Goal: Task Accomplishment & Management: Manage account settings

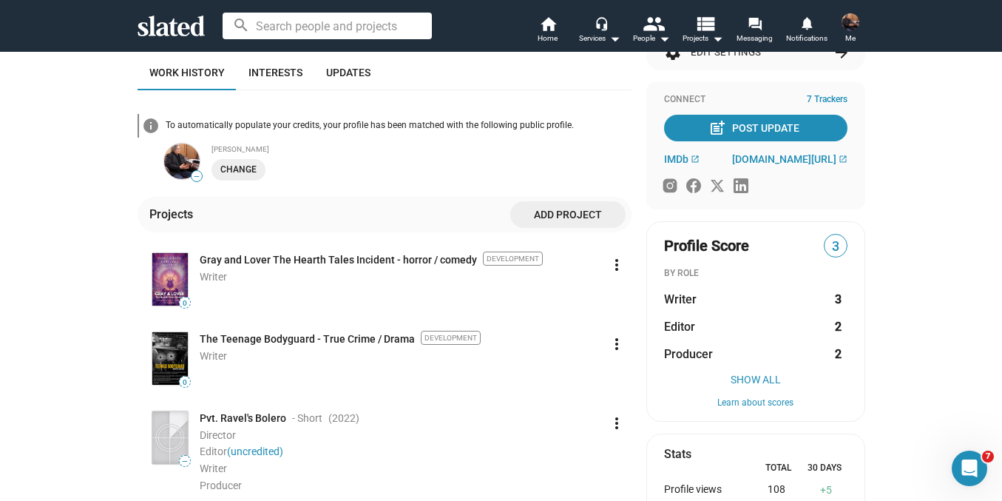
scroll to position [186, 0]
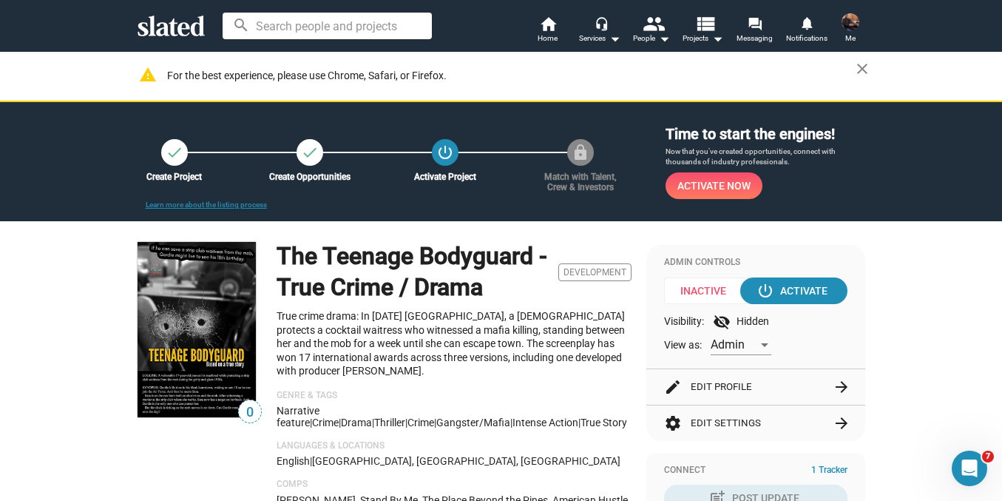
click at [743, 390] on button "edit Edit Profile arrow_forward" at bounding box center [755, 387] width 183 height 36
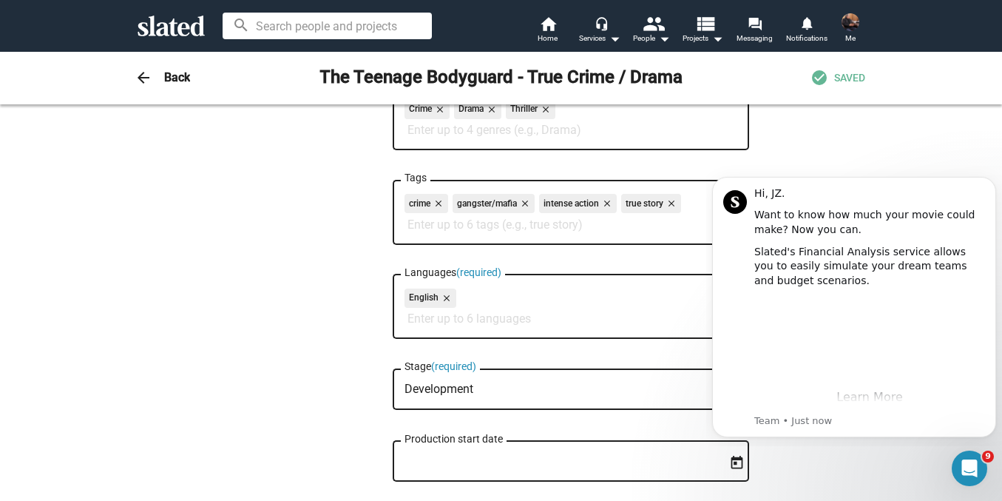
click at [520, 223] on input "Tags" at bounding box center [574, 224] width 333 height 13
type input "franchis"
click at [438, 256] on span "franchise" at bounding box center [571, 260] width 339 height 30
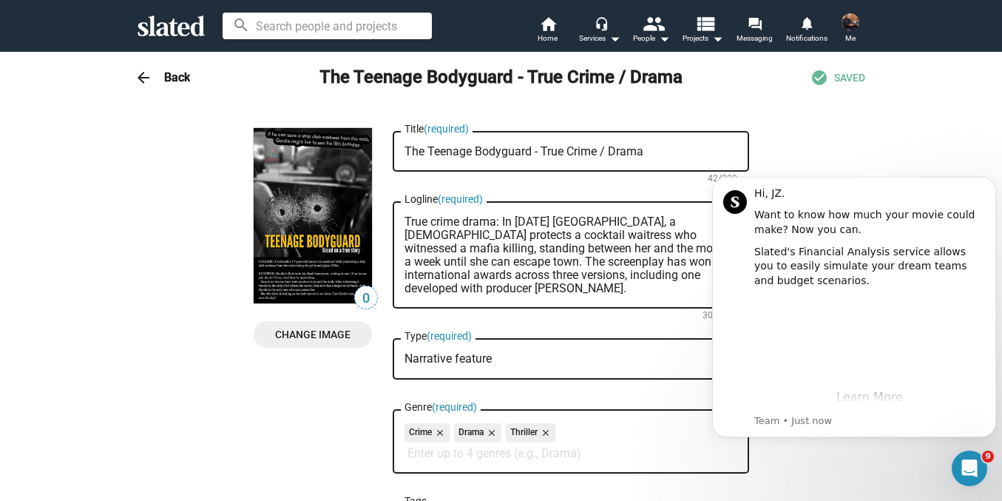
click at [839, 77] on span "SAVED" at bounding box center [849, 78] width 31 height 14
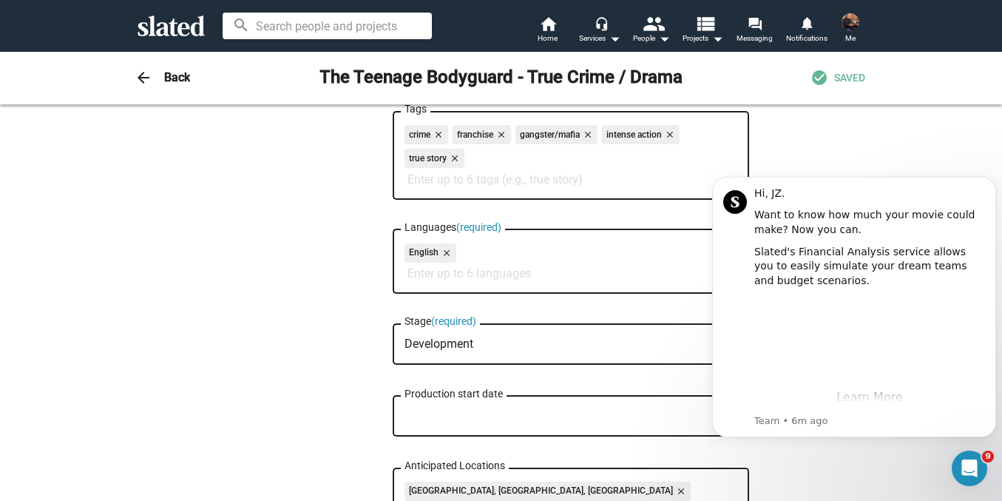
scroll to position [388, 0]
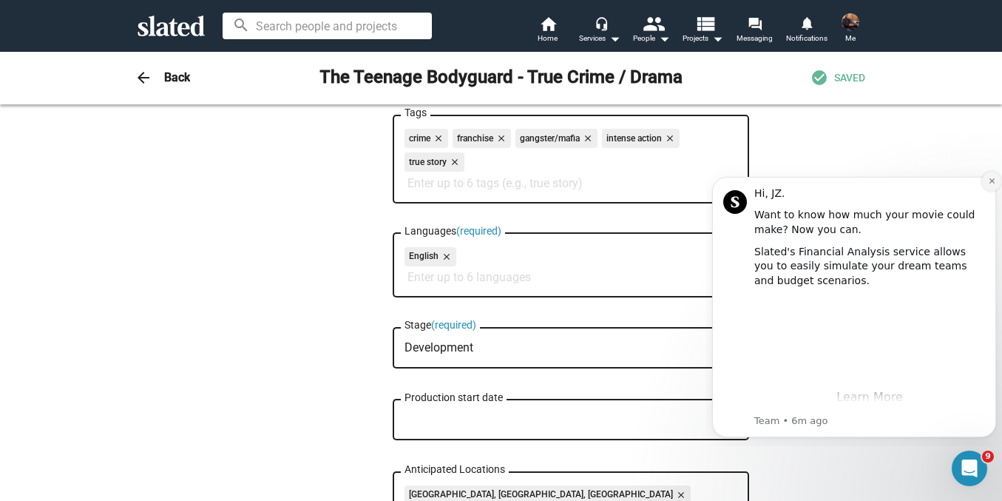
click at [992, 186] on button "Dismiss notification" at bounding box center [991, 181] width 19 height 19
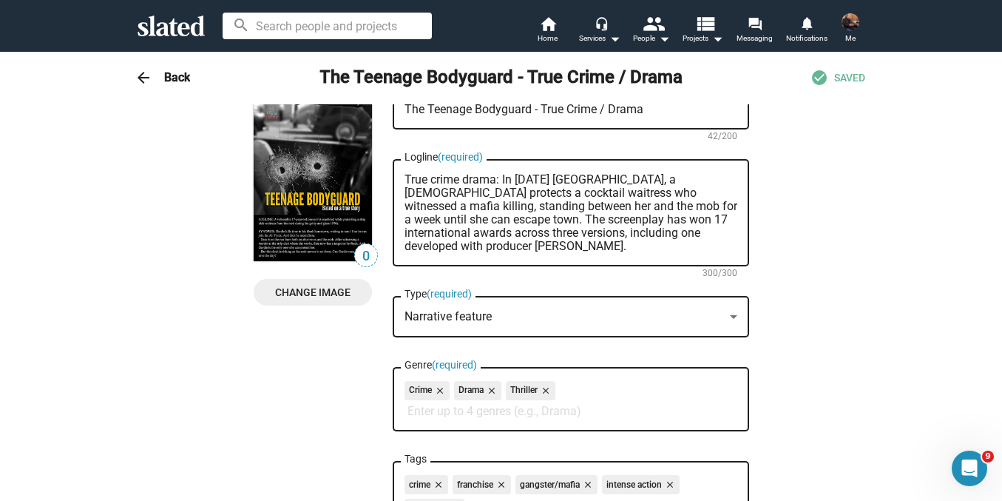
scroll to position [0, 0]
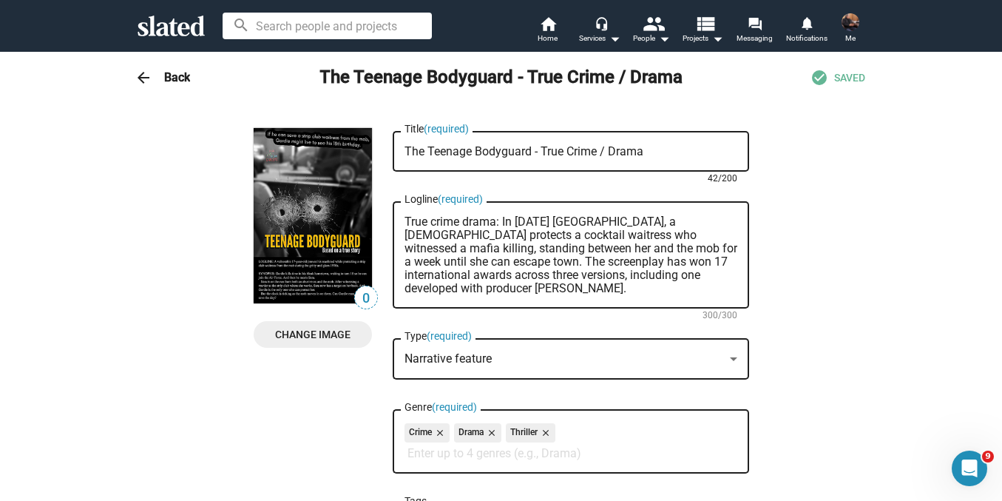
drag, startPoint x: 650, startPoint y: 157, endPoint x: 364, endPoint y: 159, distance: 286.3
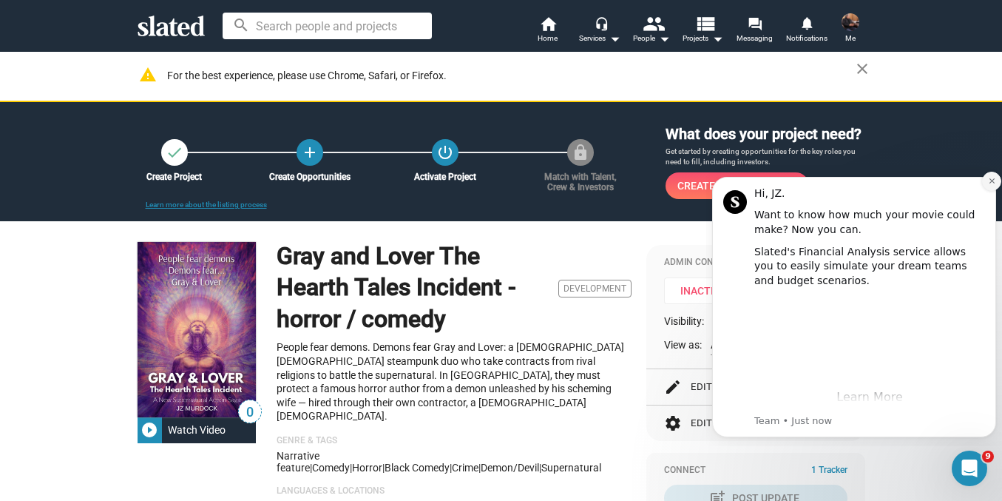
click at [992, 175] on button "Dismiss notification" at bounding box center [991, 181] width 19 height 19
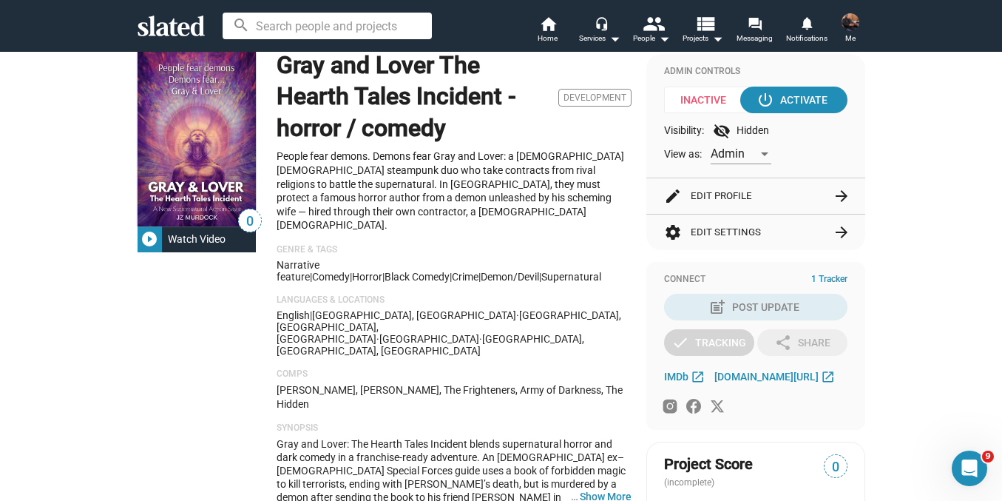
scroll to position [214, 0]
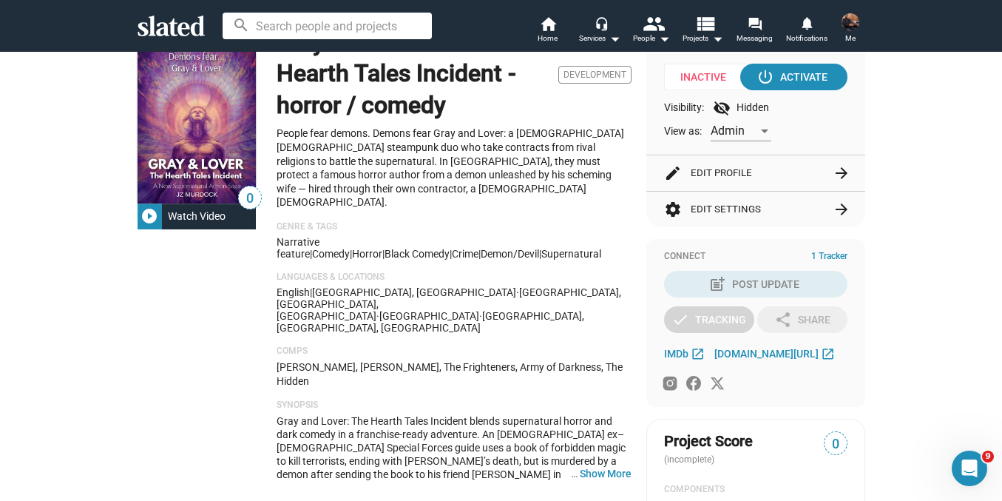
click at [789, 168] on button "edit Edit Profile arrow_forward" at bounding box center [755, 173] width 183 height 36
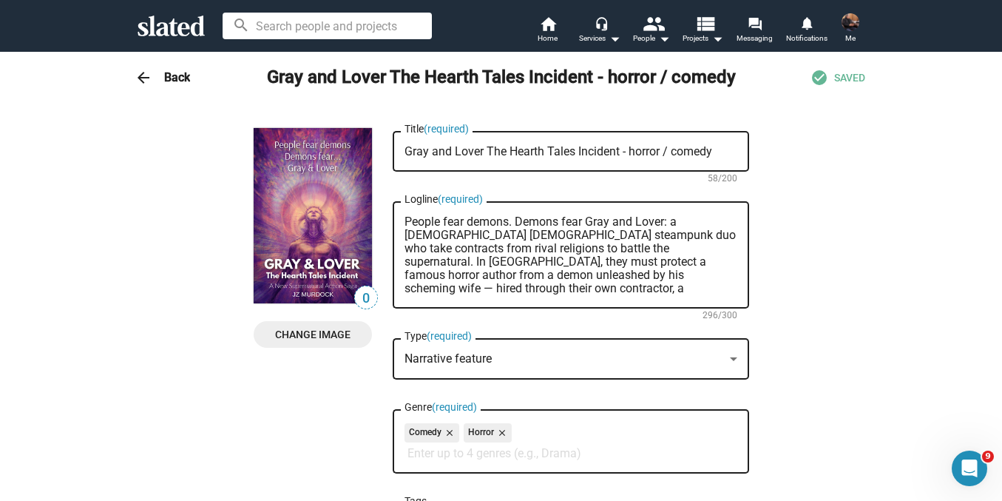
click at [509, 457] on input "Genre (required)" at bounding box center [574, 453] width 333 height 13
type input "franchise"
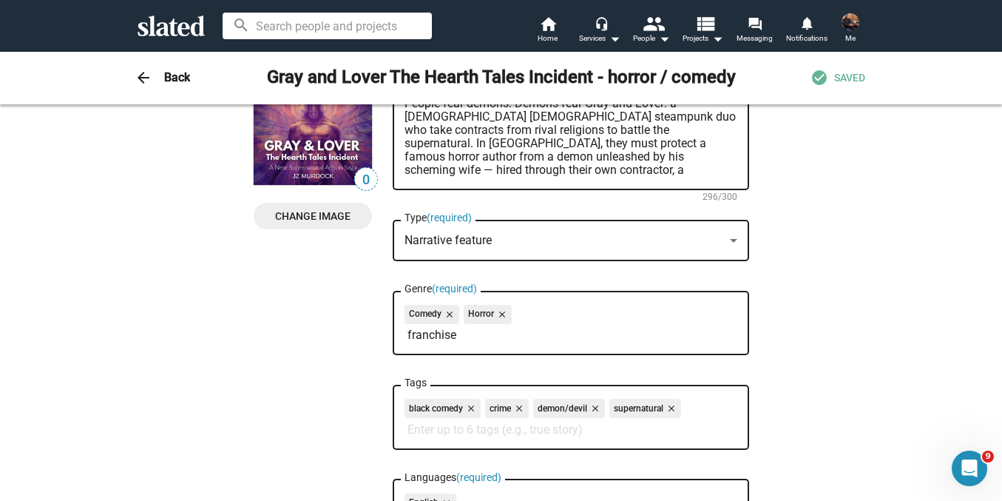
scroll to position [148, 0]
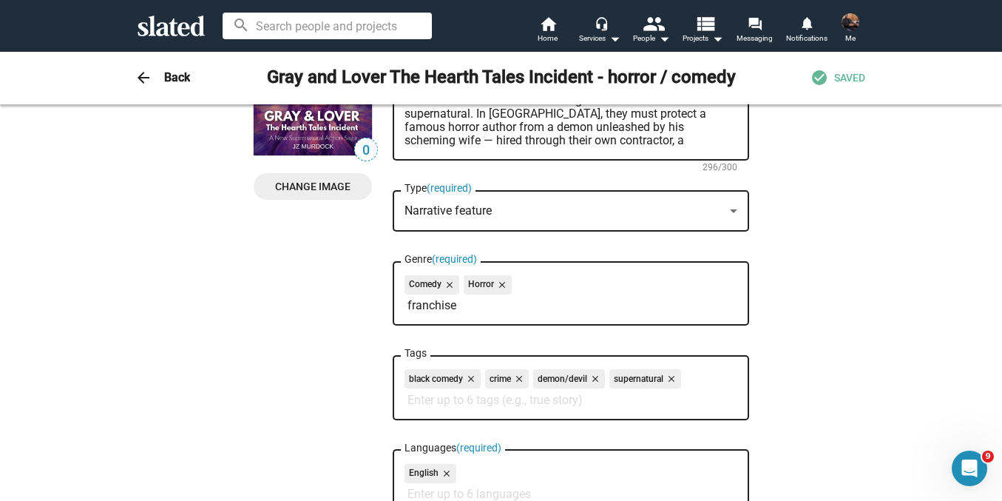
click at [453, 303] on input "franchise" at bounding box center [574, 305] width 333 height 13
click at [460, 308] on input "franchise" at bounding box center [574, 305] width 333 height 13
click at [435, 310] on input "franchise" at bounding box center [574, 305] width 333 height 13
type input "franchise"
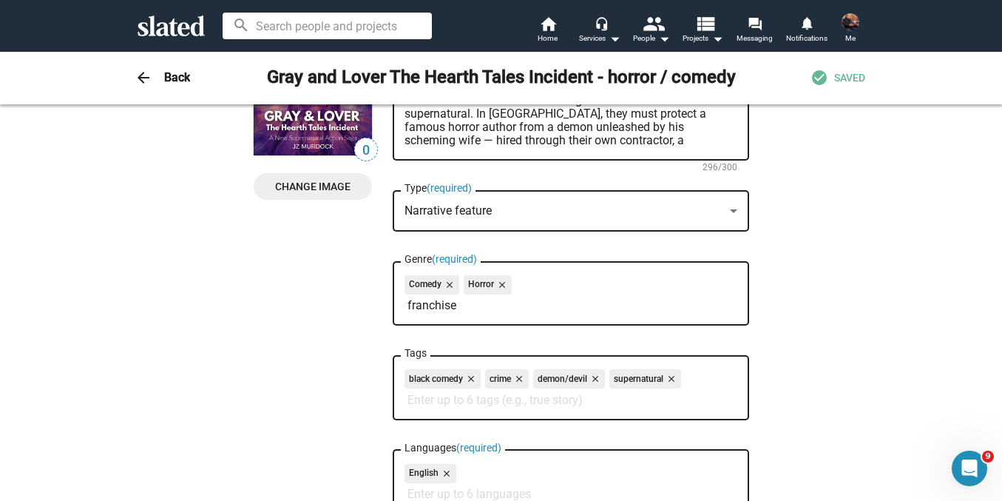
click at [494, 286] on mat-icon "close" at bounding box center [500, 284] width 13 height 13
click at [457, 307] on input "franchise" at bounding box center [574, 305] width 333 height 13
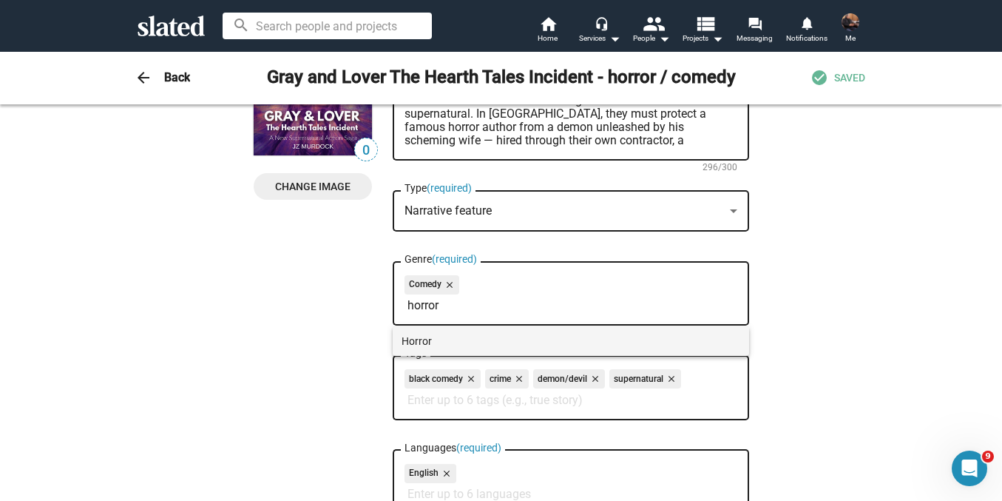
type input "horror"
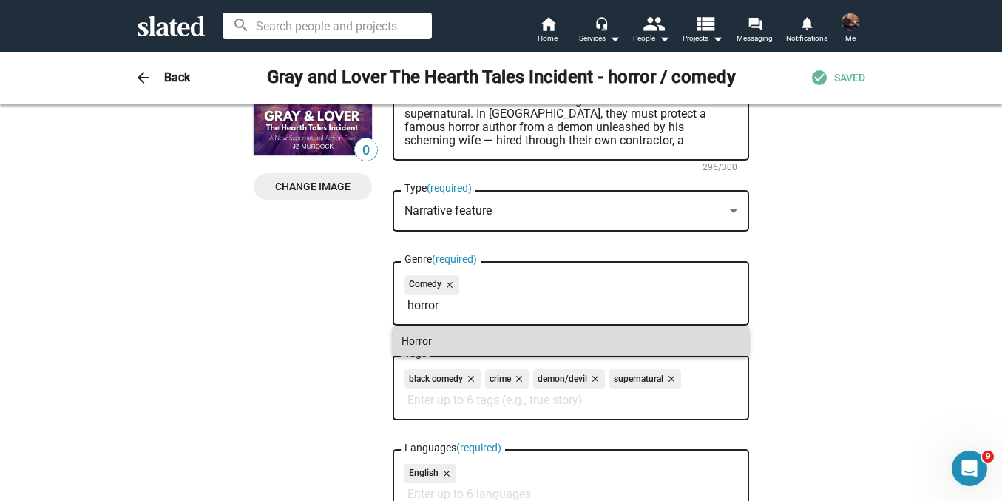
click at [422, 340] on span "Horror" at bounding box center [571, 341] width 339 height 30
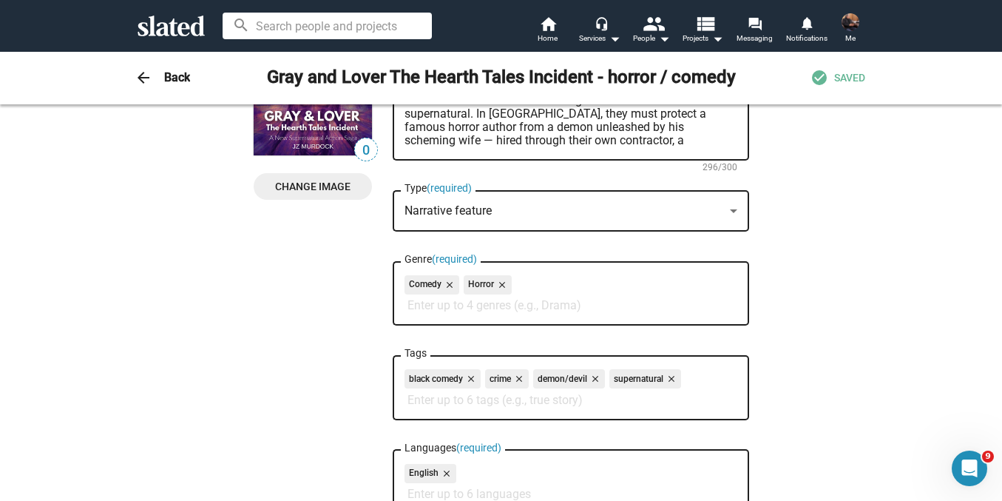
click at [446, 306] on input "Genre (required)" at bounding box center [574, 305] width 333 height 13
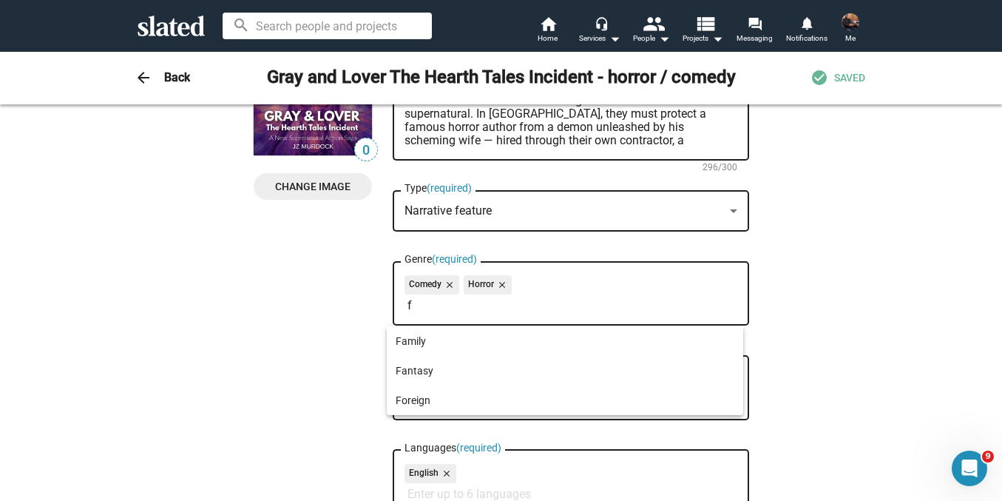
type input "f"
click at [446, 306] on div at bounding box center [501, 250] width 1002 height 501
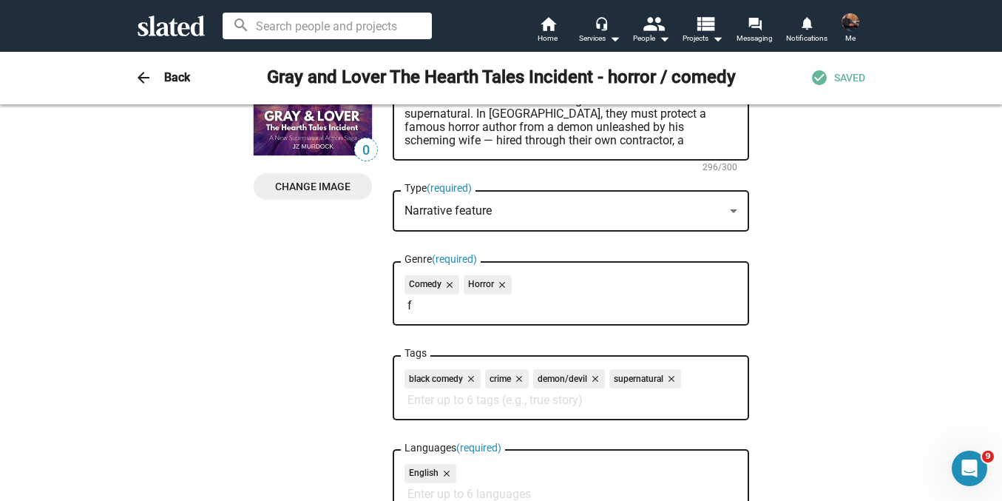
click at [446, 306] on input "f" at bounding box center [574, 305] width 333 height 13
click at [496, 285] on mat-icon "close" at bounding box center [500, 284] width 13 height 13
click at [445, 285] on mat-icon "close" at bounding box center [448, 284] width 13 height 13
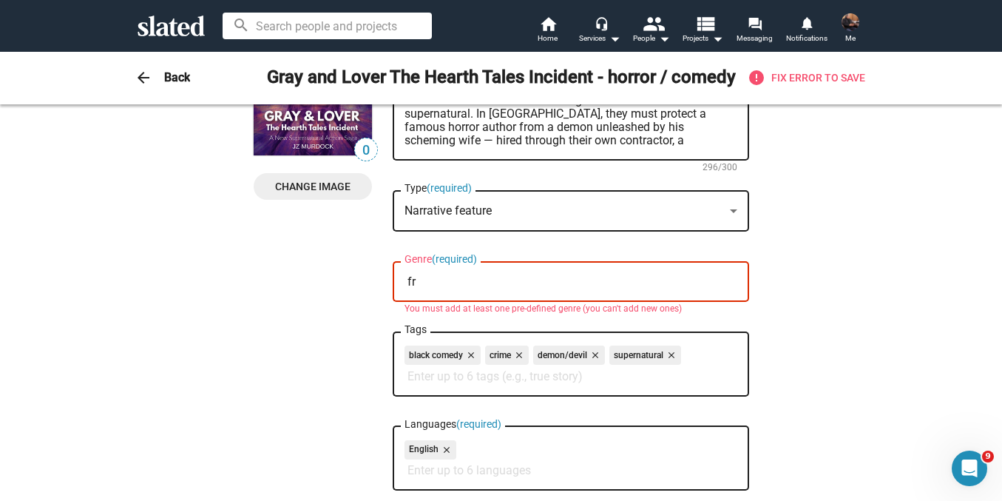
type input "f"
type input "F"
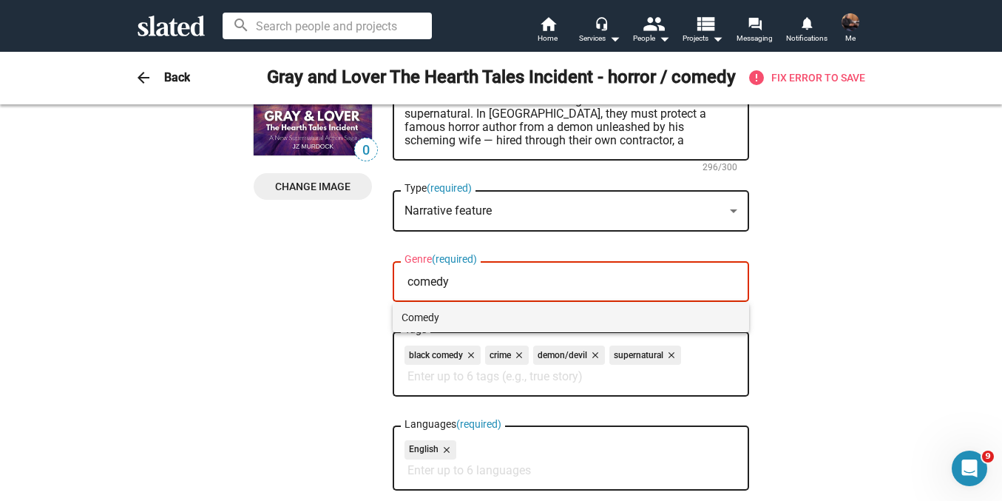
type input "comedy"
click at [425, 319] on span "Comedy" at bounding box center [571, 318] width 339 height 30
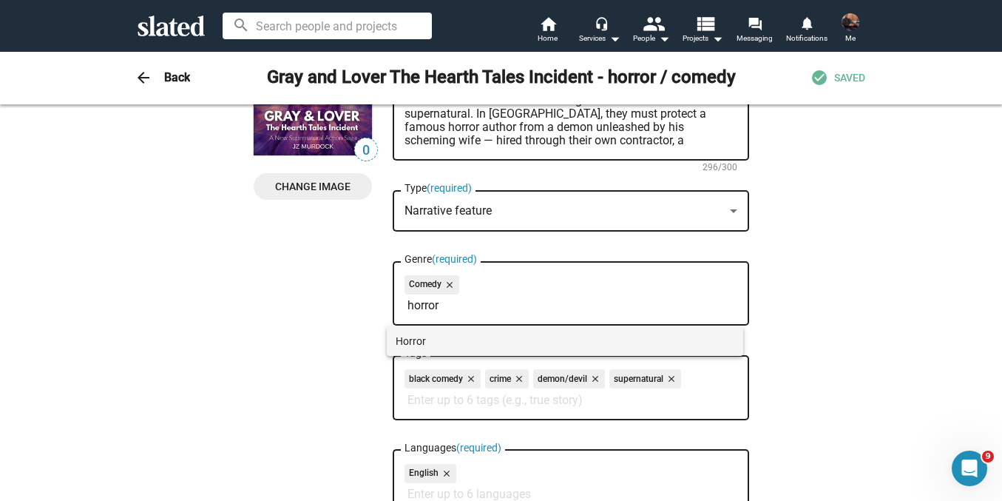
type input "horror"
click at [416, 340] on span "Horror" at bounding box center [565, 341] width 339 height 30
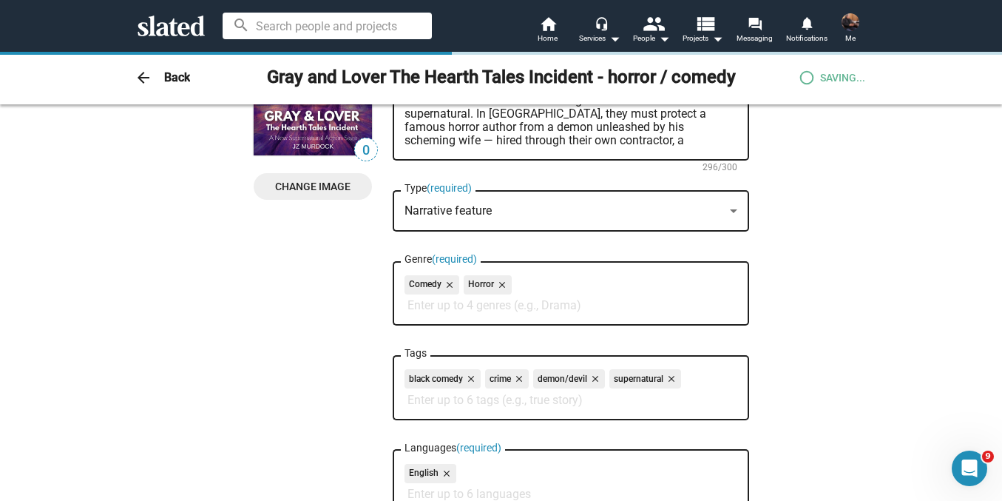
scroll to position [0, 0]
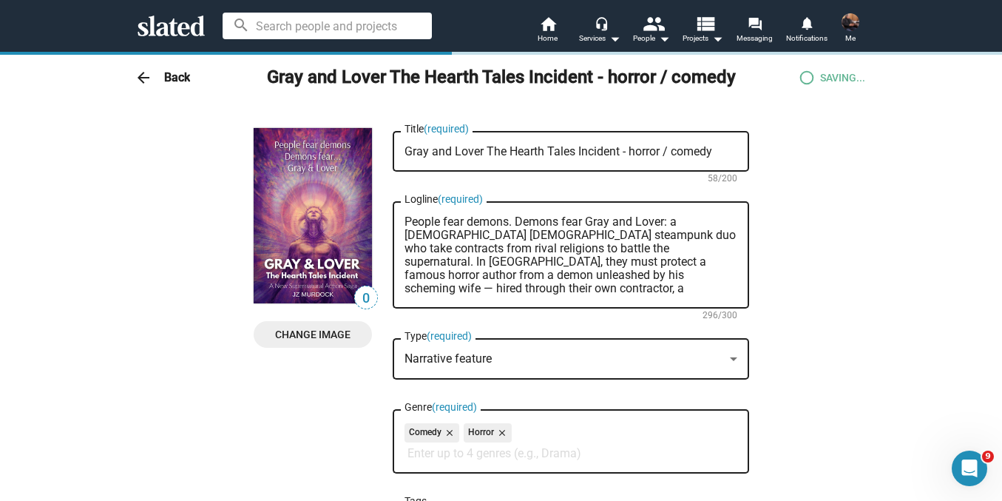
click at [644, 151] on textarea "Gray and Lover The Hearth Tales Incident - horror / comedy" at bounding box center [571, 151] width 333 height 13
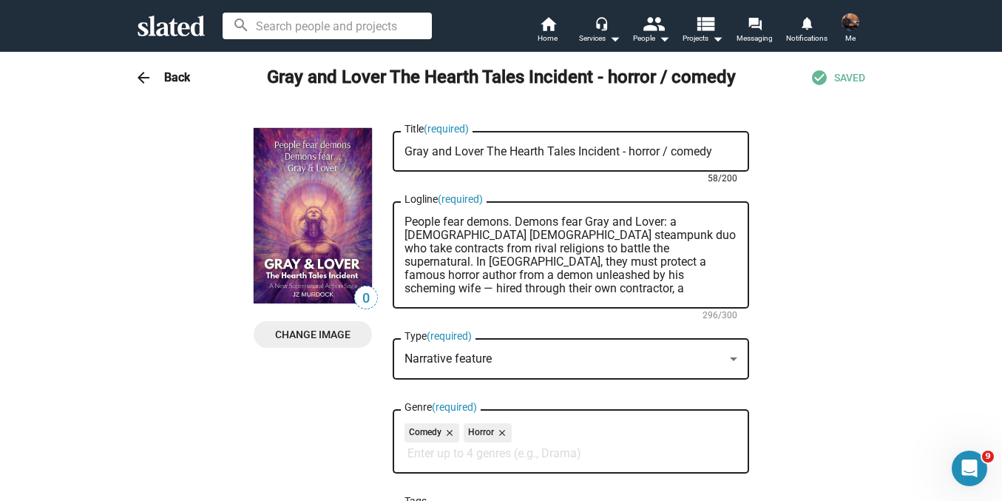
paste textarea ": The Hearth Tales Incident"
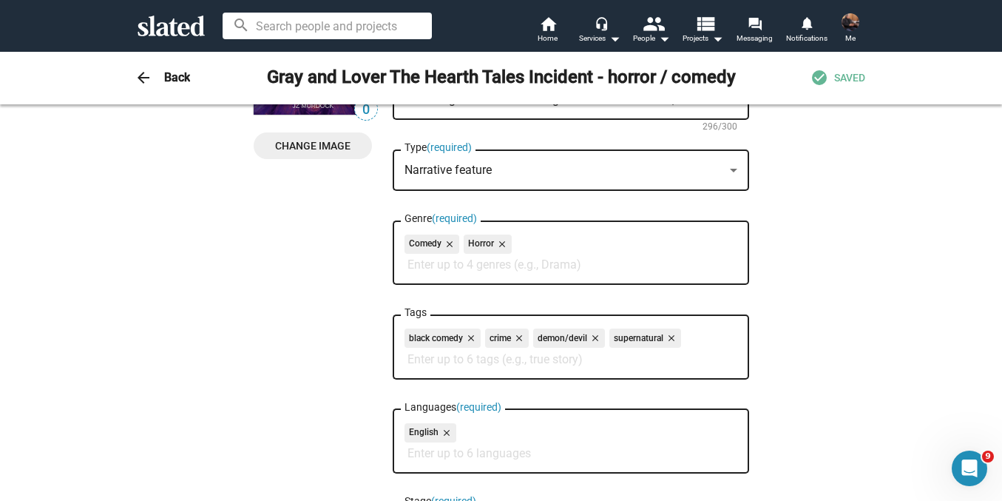
scroll to position [242, 0]
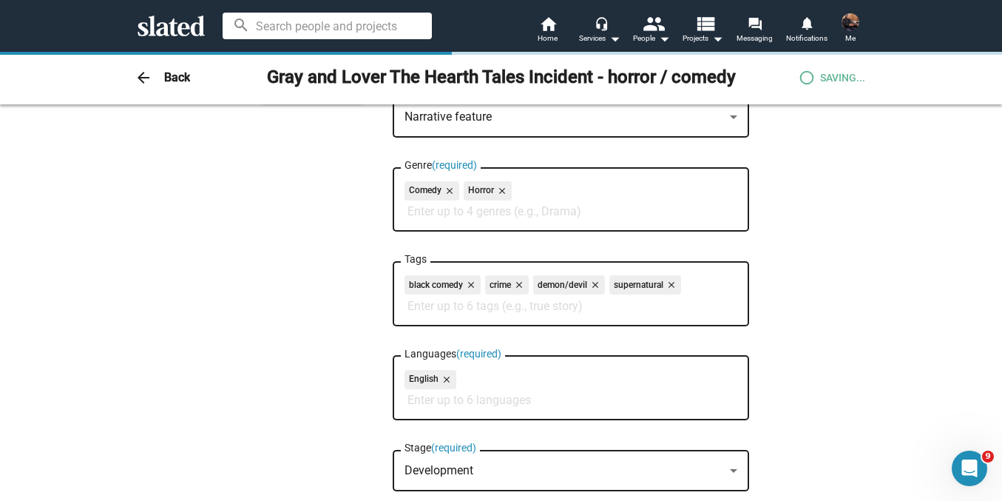
click at [857, 61] on div "arrow_back Back Gray and Lover The Hearth Tales Incident - horror / comedy SAVI…" at bounding box center [501, 77] width 1002 height 53
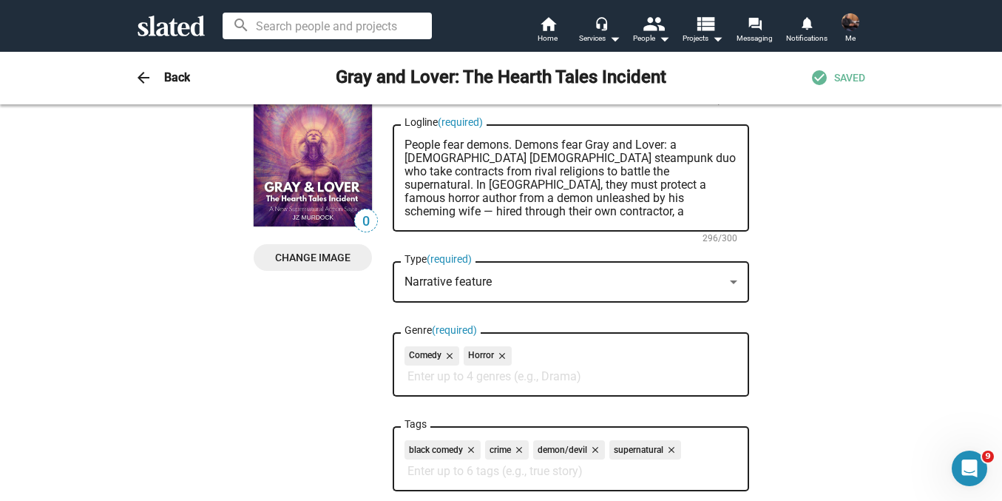
scroll to position [0, 0]
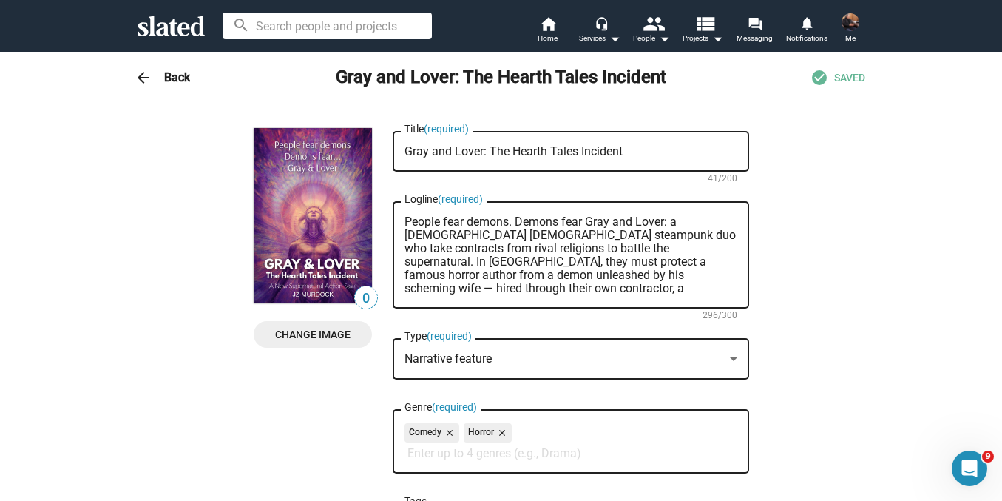
click at [695, 148] on textarea "Gray and Lover: The Hearth Tales Incident" at bounding box center [571, 151] width 333 height 13
paste textarea "Franchise Potential"
click at [619, 154] on textarea "Gray and Lover: The Hearth Tales Incident Franchise Potential" at bounding box center [571, 151] width 333 height 13
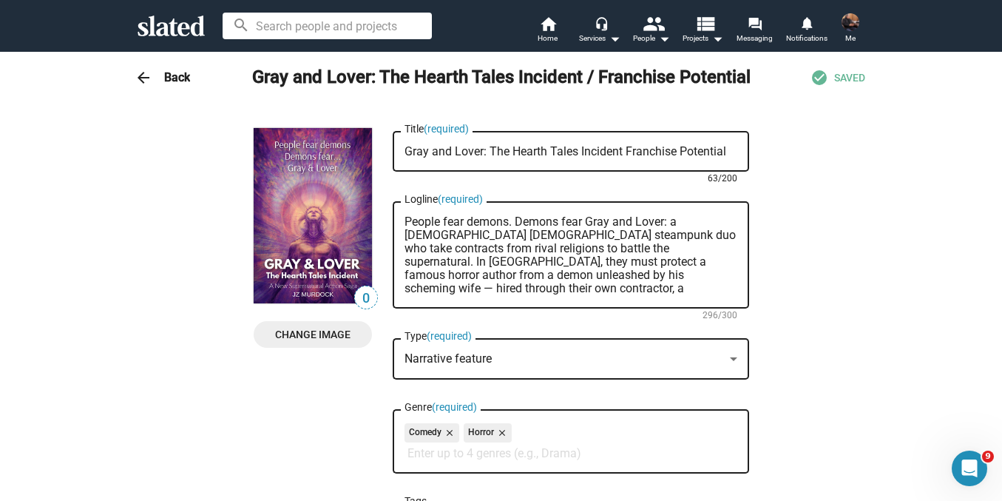
paste textarea "—"
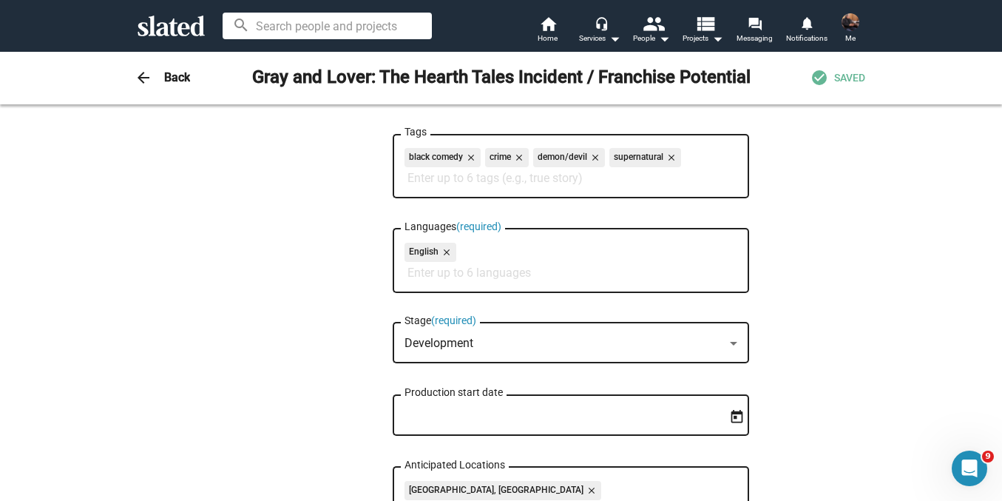
scroll to position [375, 0]
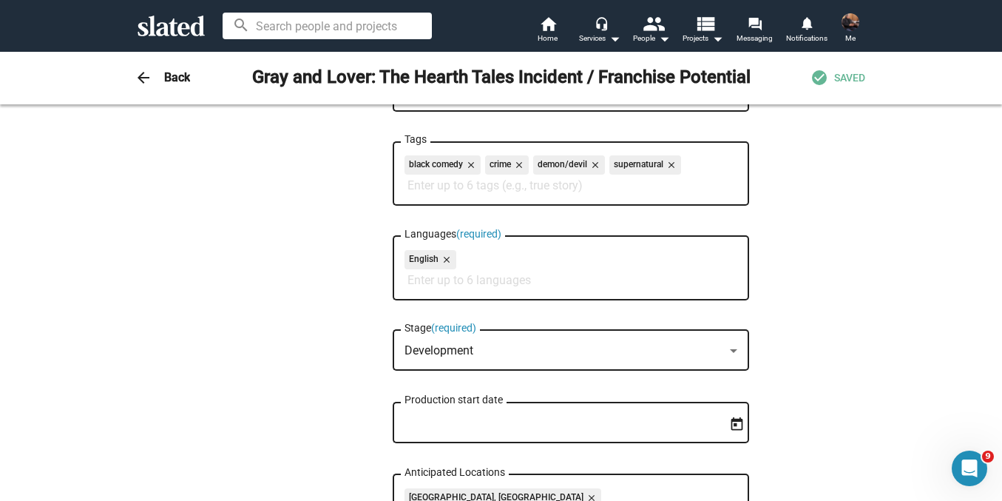
type textarea "Gray and Lover: The Hearth Tales Incident — Franchise Potential"
click at [522, 186] on input "Tags" at bounding box center [574, 185] width 333 height 13
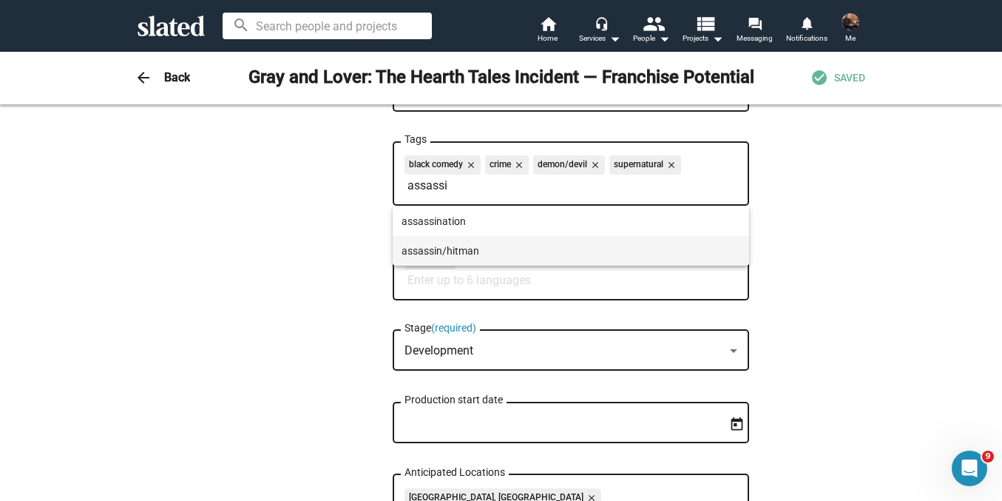
type input "assassi"
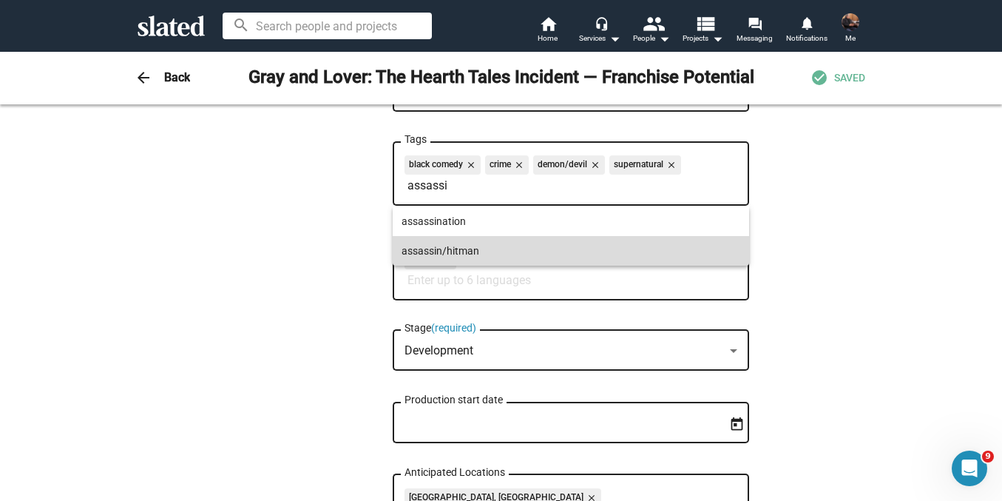
click at [459, 257] on span "assassin/hitman" at bounding box center [571, 251] width 339 height 30
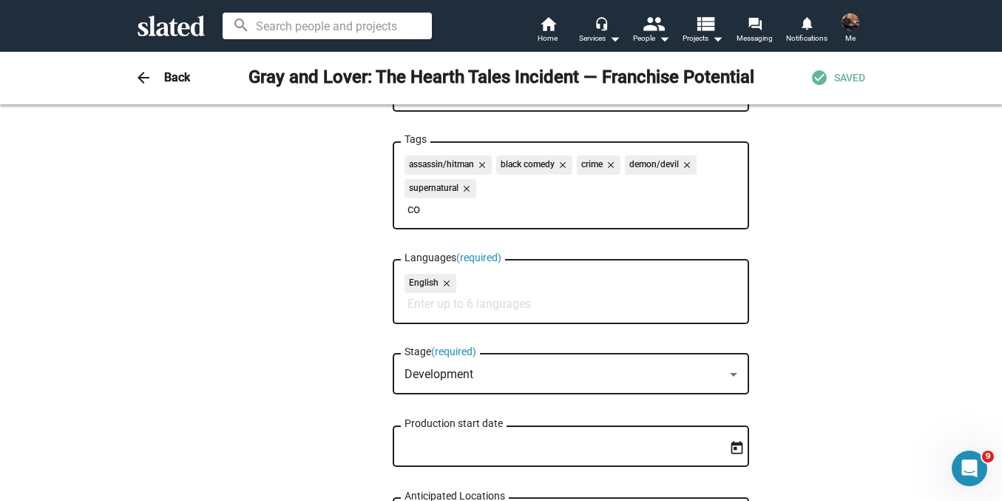
type input "c"
type input "h"
type input "b"
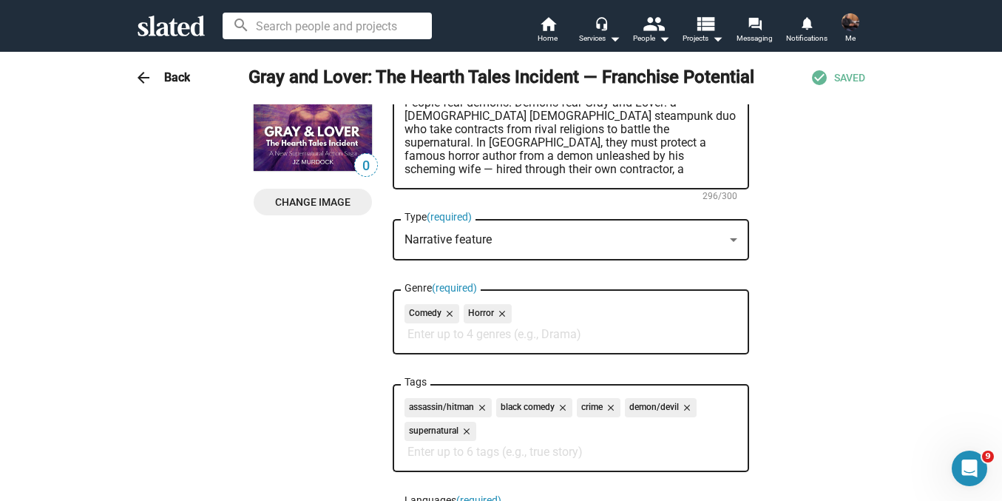
scroll to position [0, 0]
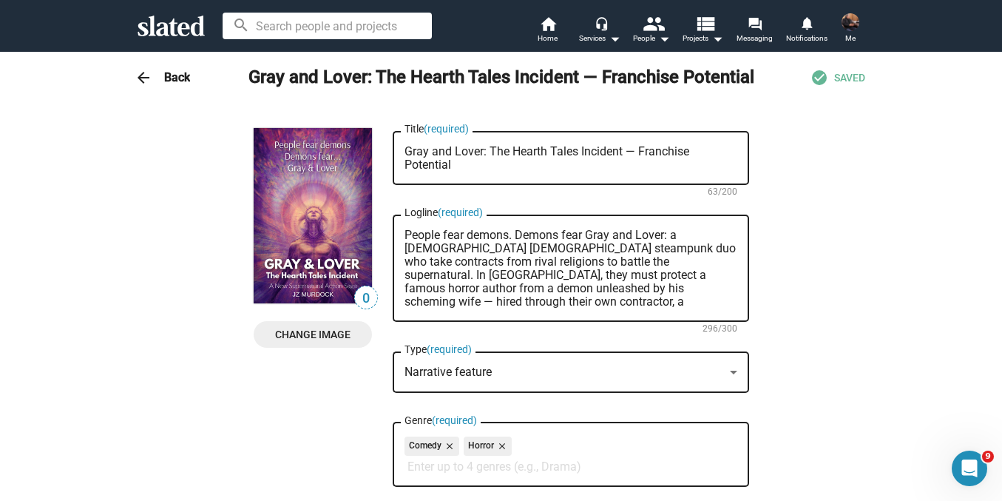
click at [844, 80] on span "SAVED" at bounding box center [849, 78] width 31 height 14
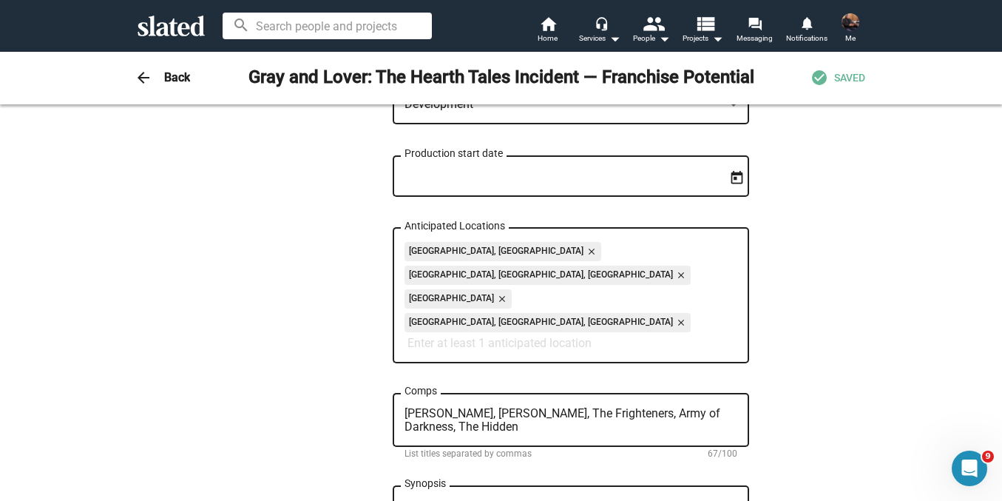
scroll to position [657, 0]
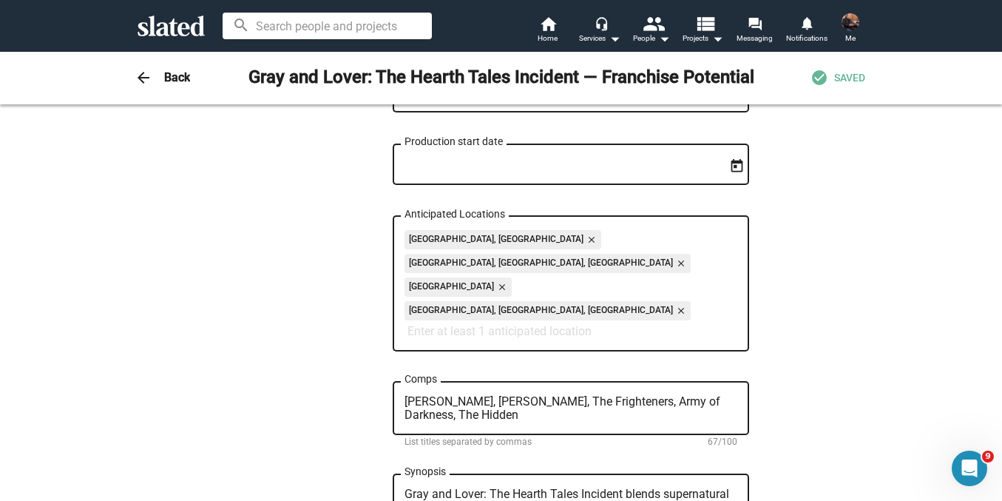
click at [527, 395] on textarea "Hellboy, Constantine, The Frighteners, Army of Darkness, The Hidden" at bounding box center [571, 408] width 333 height 27
type textarea "Hellboy, Constantine, The Frighteners, Army of Darkness, The Hidden, Lost Girl"
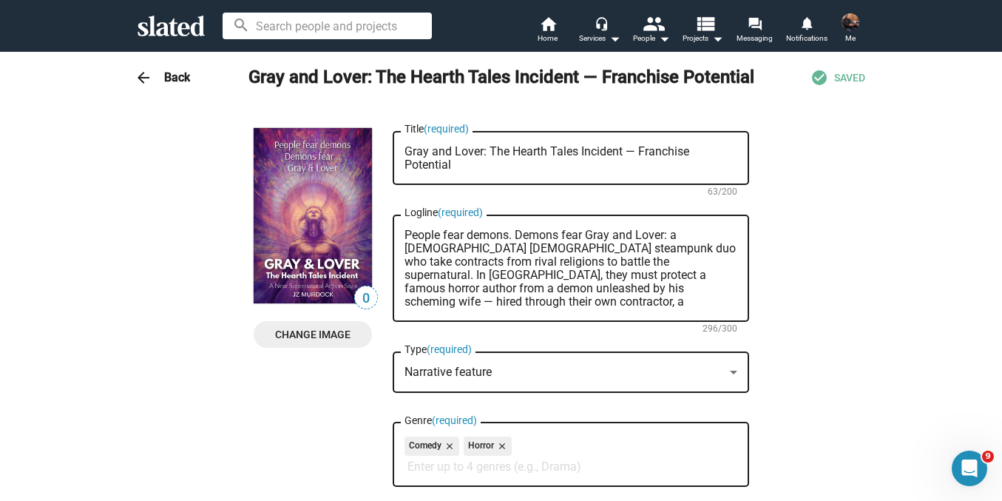
click at [631, 149] on textarea "Gray and Lover: The Hearth Tales Incident — Franchise Potential" at bounding box center [571, 158] width 333 height 27
type textarea "Gray and Lover: The Hearth Tales Incident — Strong Franchise Potential"
click at [839, 76] on span "SAVED" at bounding box center [849, 78] width 31 height 14
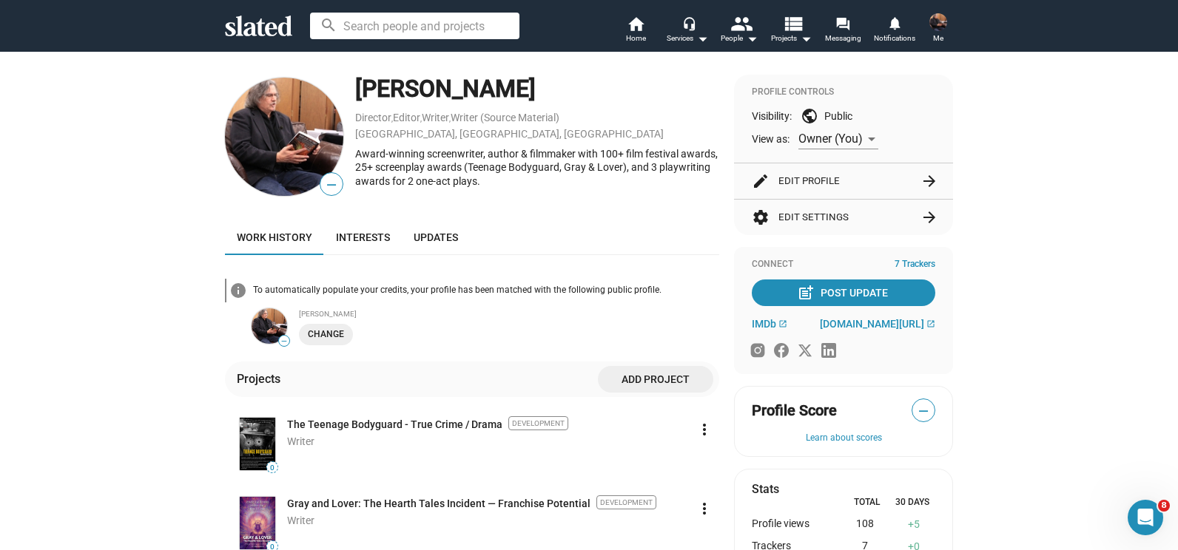
click at [823, 195] on button "edit Edit Profile arrow_forward" at bounding box center [843, 181] width 183 height 36
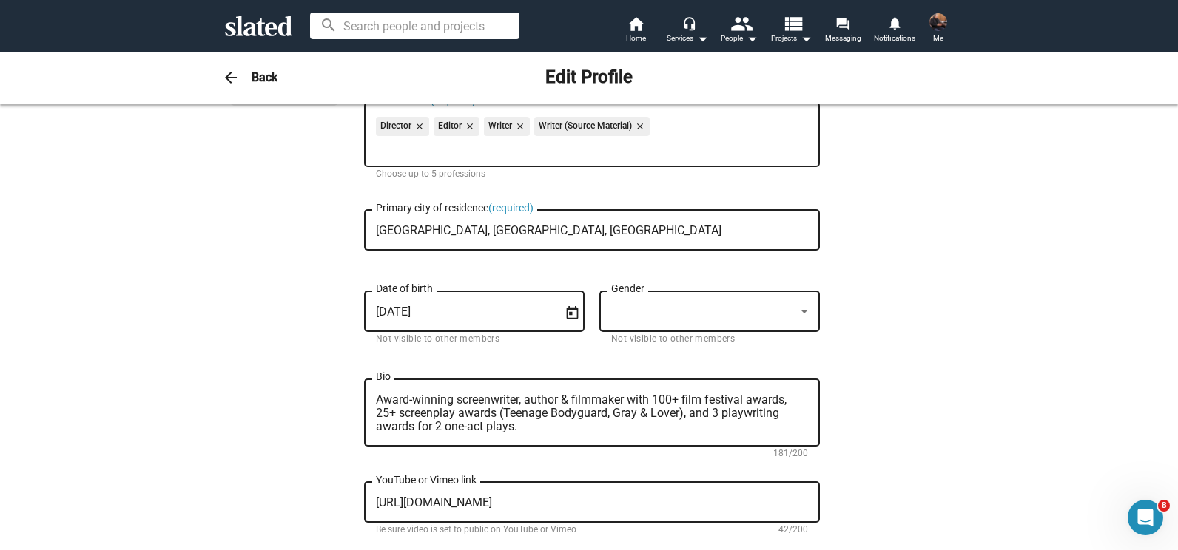
scroll to position [182, 0]
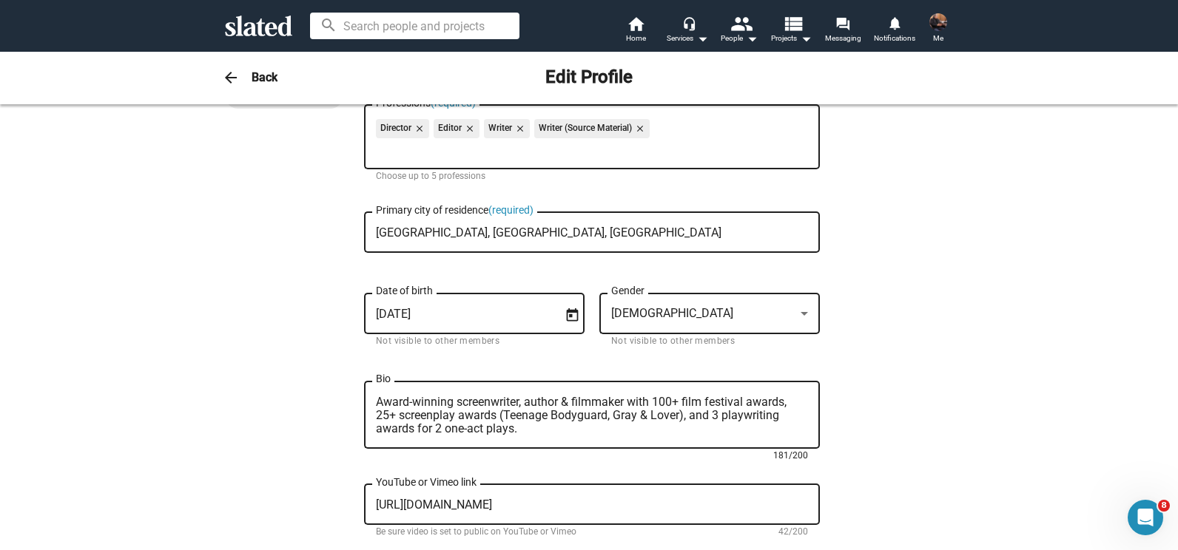
click at [672, 416] on textarea "Award-winning screenwriter, author & filmmaker with 100+ film festival awards, …" at bounding box center [592, 416] width 432 height 40
click at [721, 420] on textarea "Award-winning screenwriter, author & filmmaker with 100+ film festival awards, …" at bounding box center [592, 416] width 432 height 40
click at [679, 412] on textarea "Award-winning screenwriter, author & filmmaker with 100+ film festival awards, …" at bounding box center [592, 416] width 432 height 40
type textarea "Award-winning screenwriter, author & filmmaker with 100+ film festival awards, …"
click at [933, 79] on span "SAVED" at bounding box center [937, 78] width 31 height 14
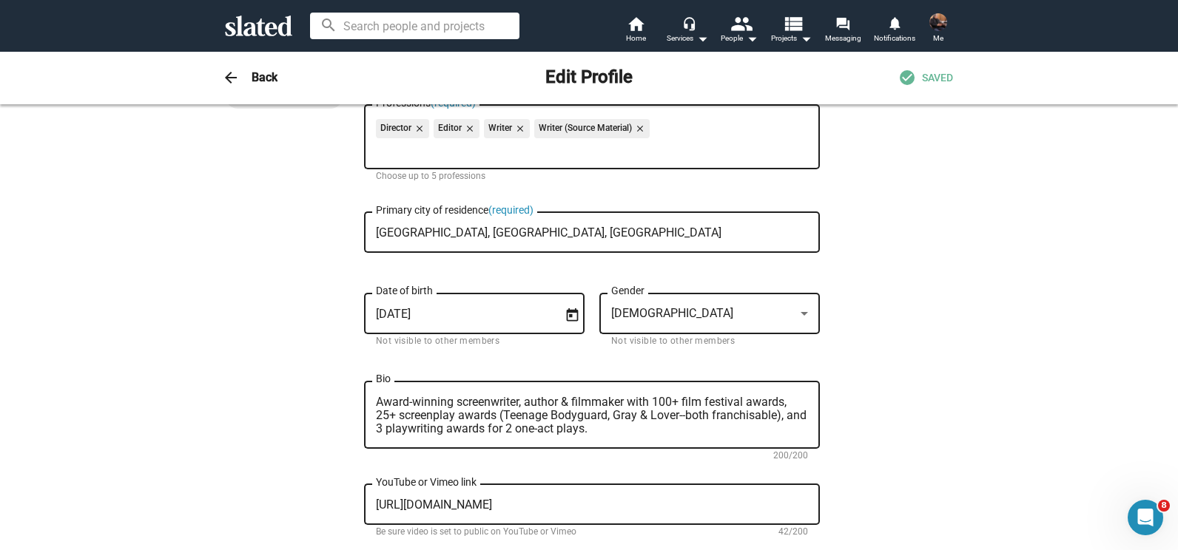
click at [257, 64] on div "arrow_back Back Edit Profile check_circle SAVED" at bounding box center [588, 78] width 757 height 30
click at [257, 76] on h3 "Back" at bounding box center [265, 78] width 26 height 16
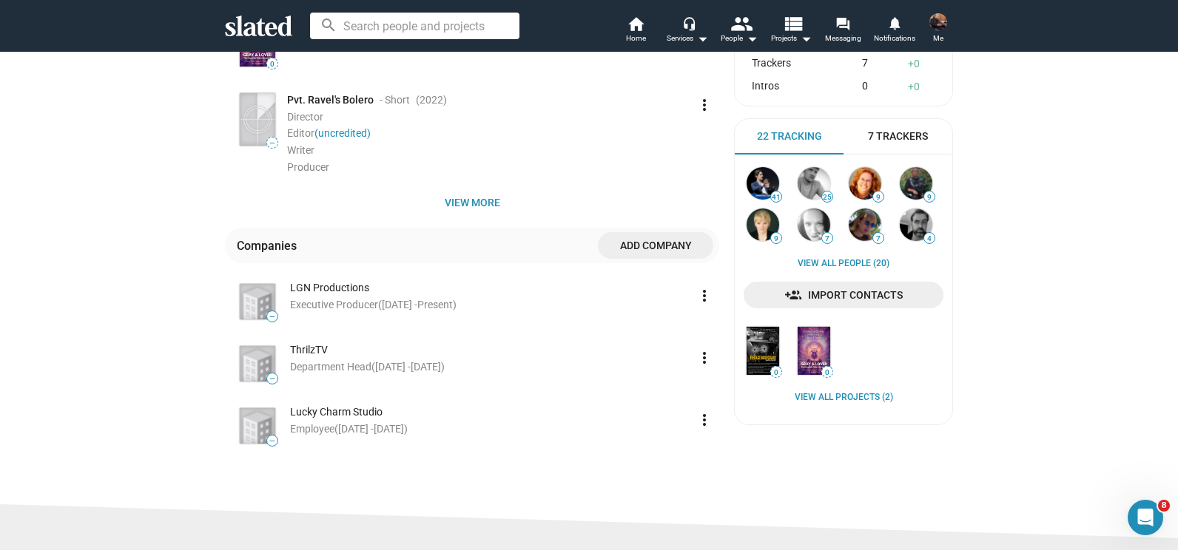
scroll to position [487, 0]
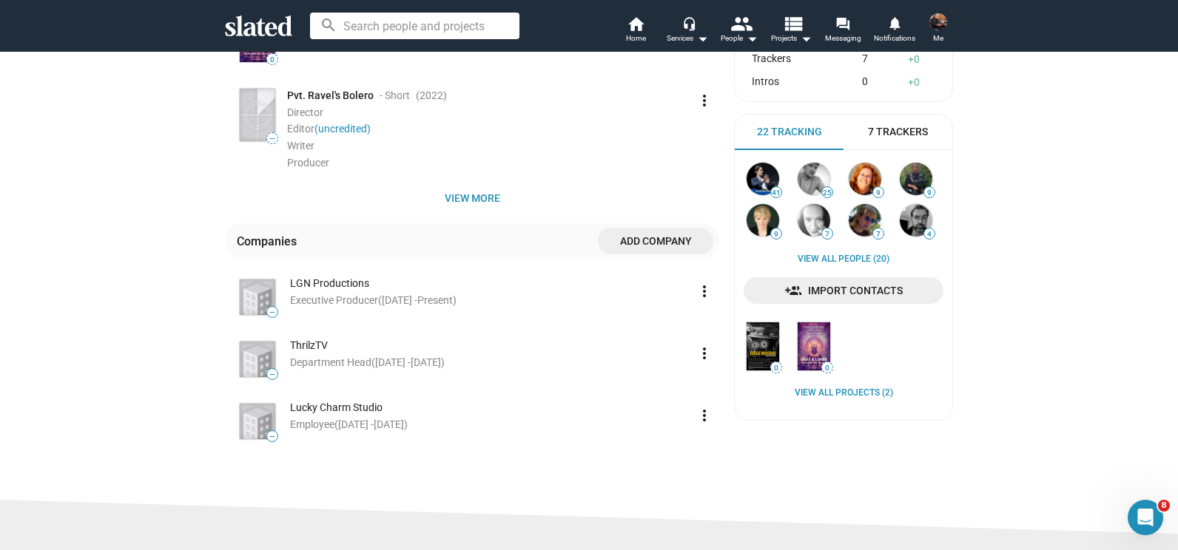
click at [661, 241] on span "Add Company" at bounding box center [656, 241] width 92 height 27
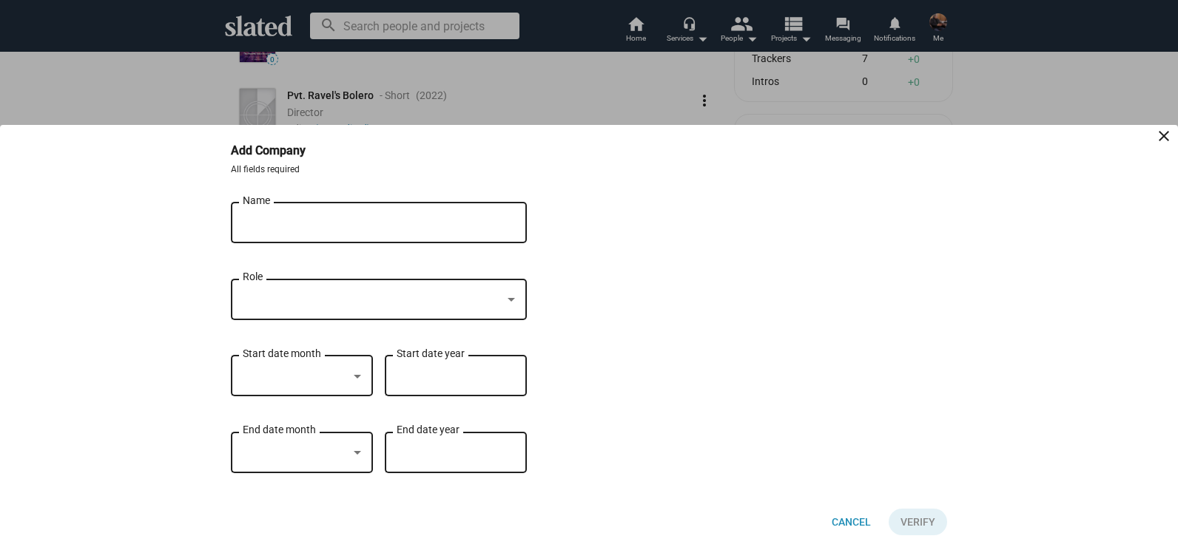
click at [338, 223] on input "Name" at bounding box center [369, 223] width 252 height 13
type input "FDSI, Inc."
click at [516, 301] on div at bounding box center [511, 300] width 13 height 12
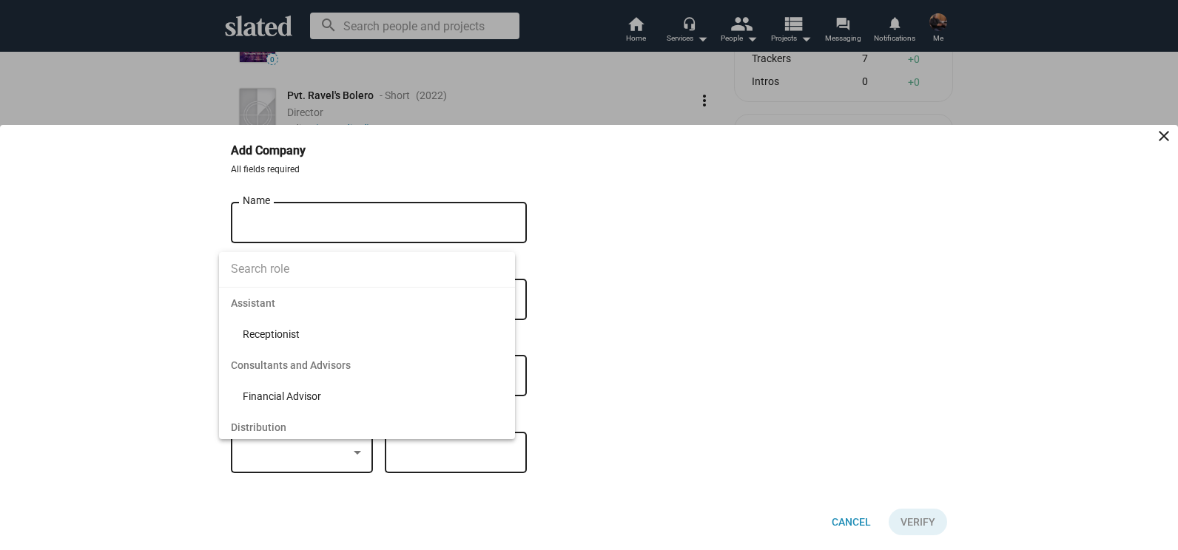
click at [281, 277] on input at bounding box center [367, 269] width 296 height 37
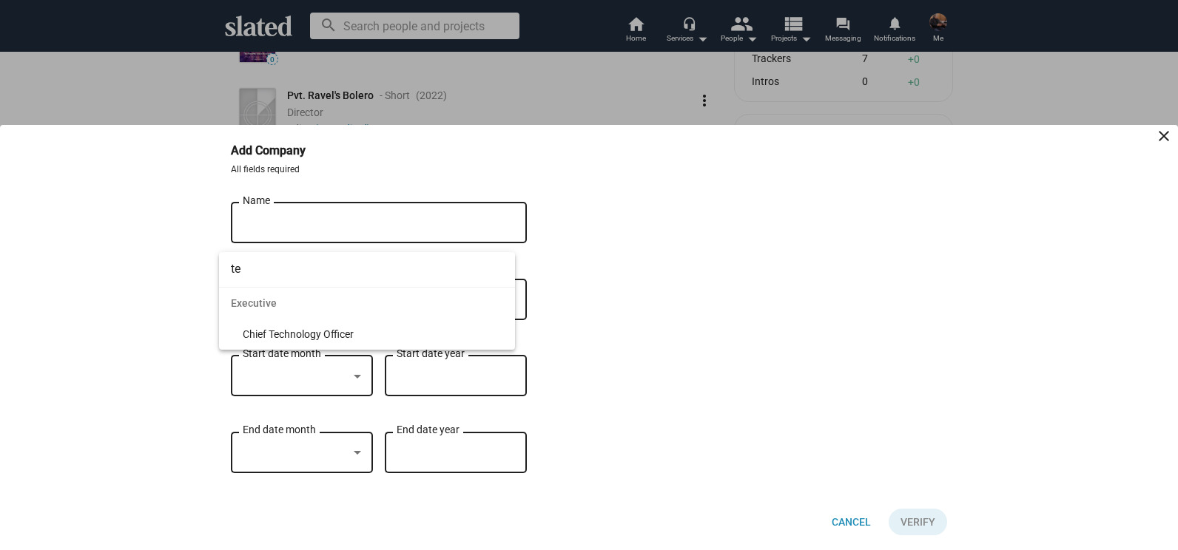
type input "t"
type input "w"
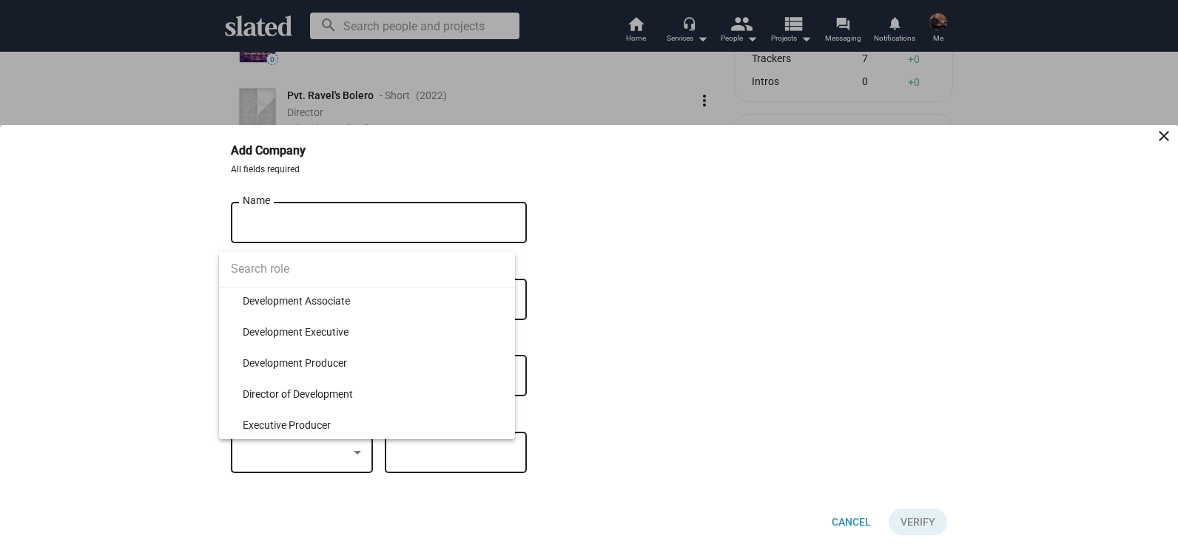
scroll to position [4167, 0]
click at [736, 348] on div at bounding box center [589, 275] width 1178 height 550
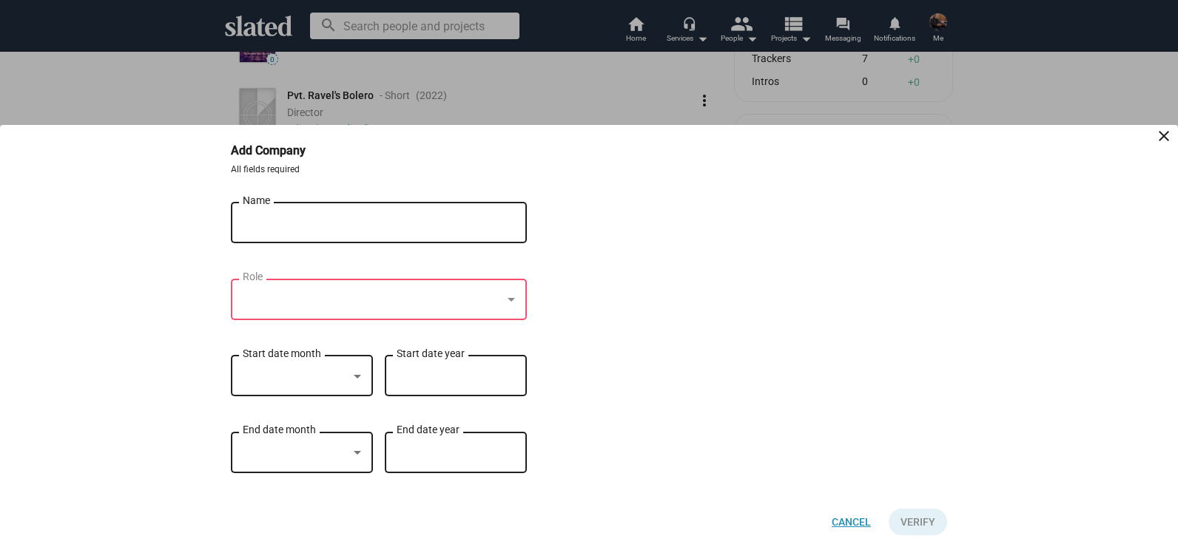
click at [851, 500] on span "Cancel" at bounding box center [850, 522] width 39 height 27
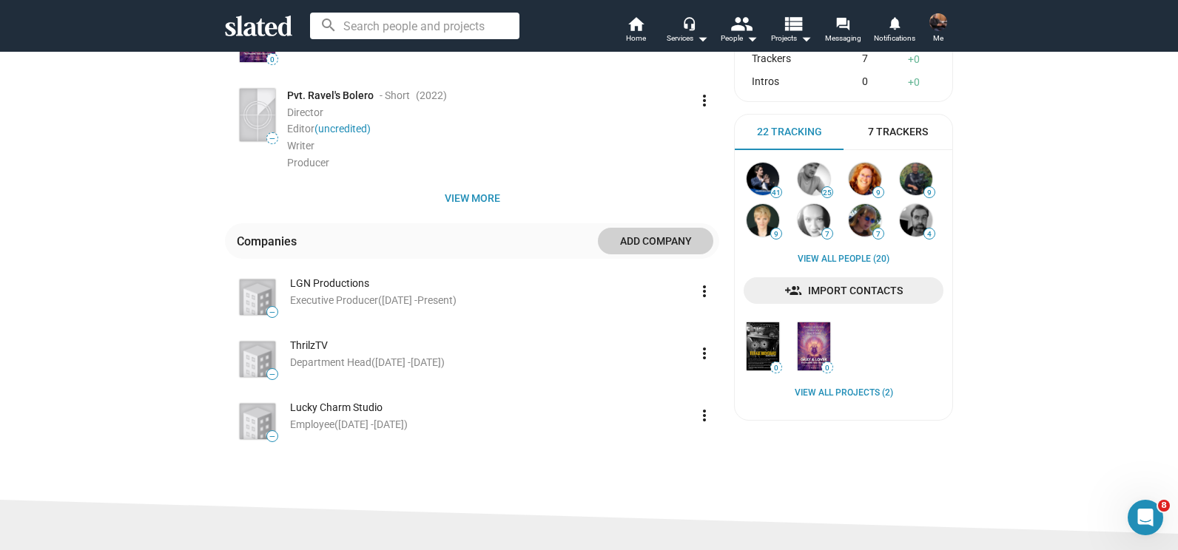
click at [701, 419] on mat-icon "more_vert" at bounding box center [704, 416] width 18 height 18
click at [672, 449] on button "Edit" at bounding box center [672, 451] width 83 height 24
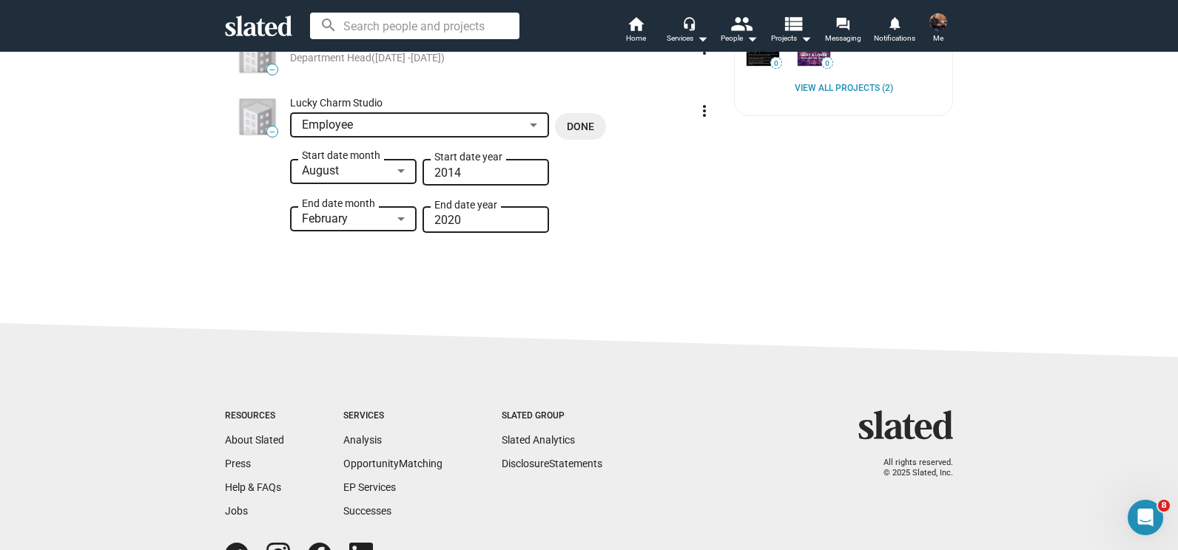
scroll to position [845, 0]
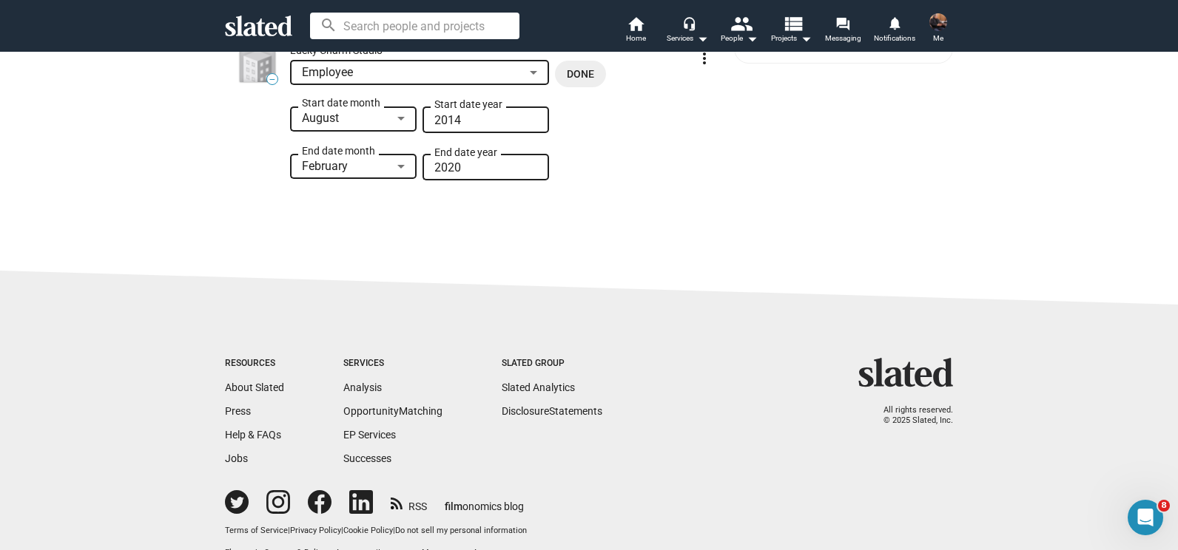
click at [530, 73] on div at bounding box center [533, 73] width 7 height 4
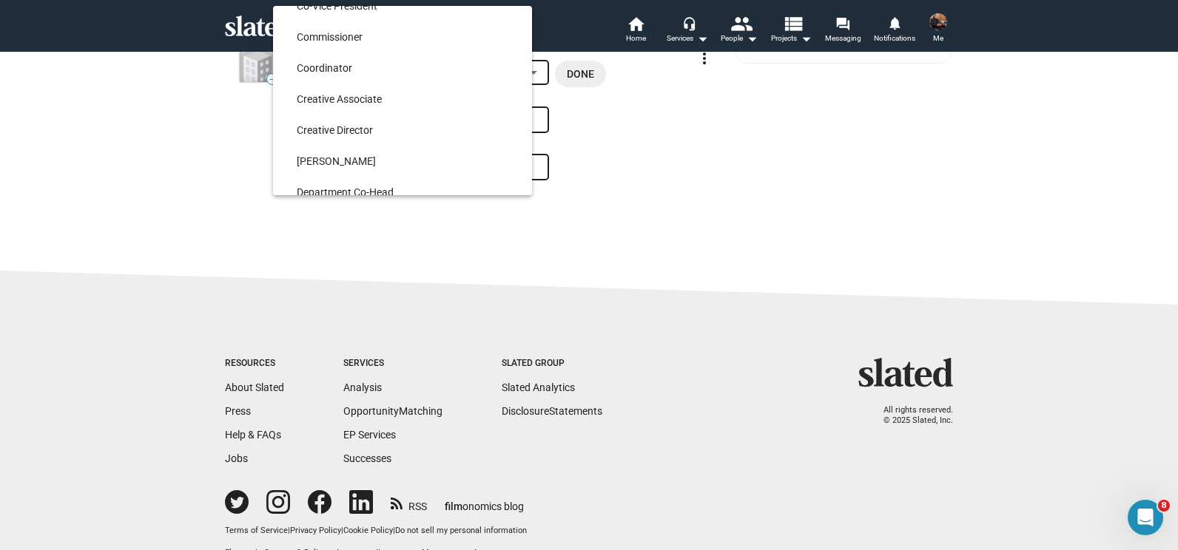
scroll to position [2130, 0]
click at [400, 70] on span "Creative Associate" at bounding box center [408, 69] width 223 height 31
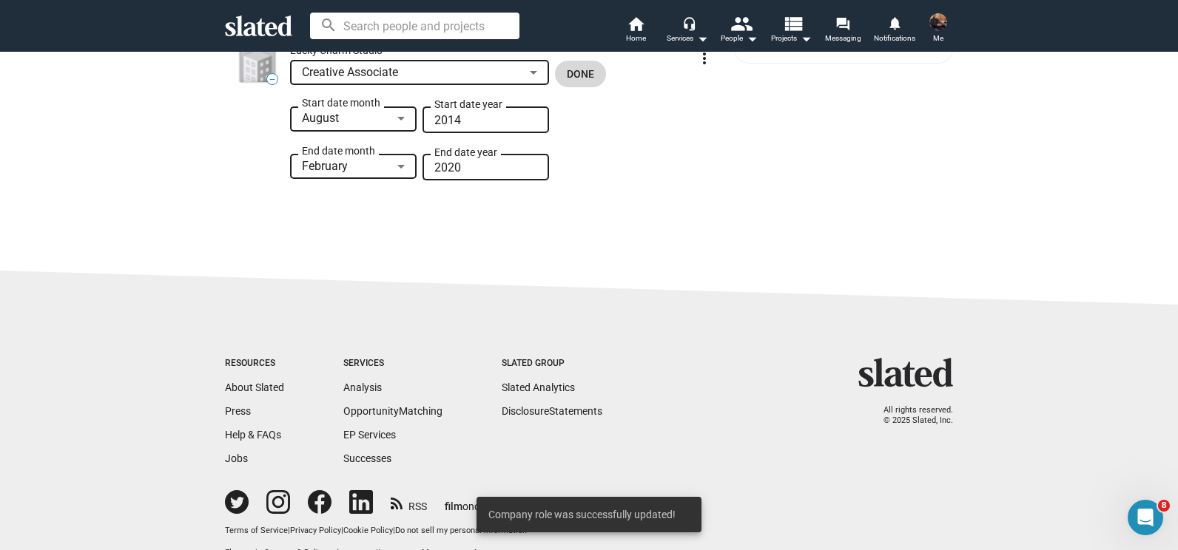
click at [571, 72] on span "Done" at bounding box center [580, 74] width 27 height 27
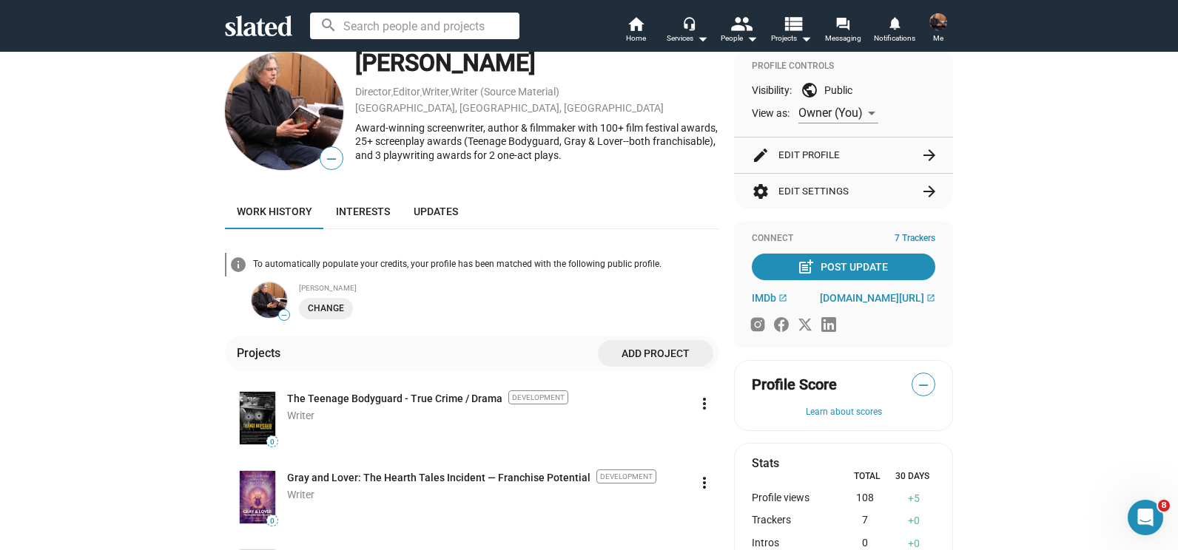
scroll to position [0, 0]
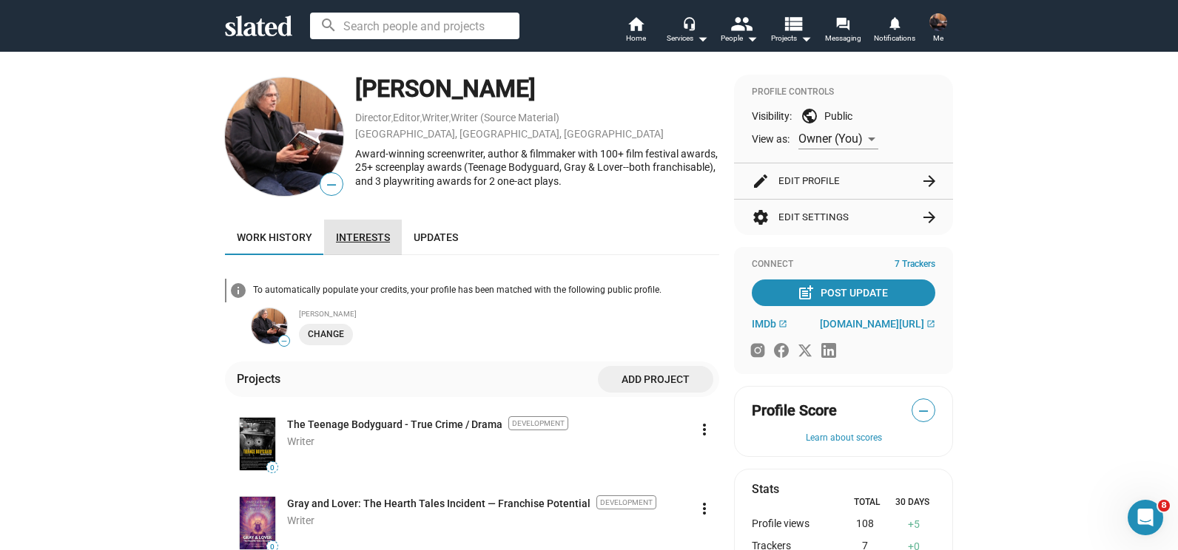
click at [355, 240] on span "Interests" at bounding box center [363, 238] width 54 height 12
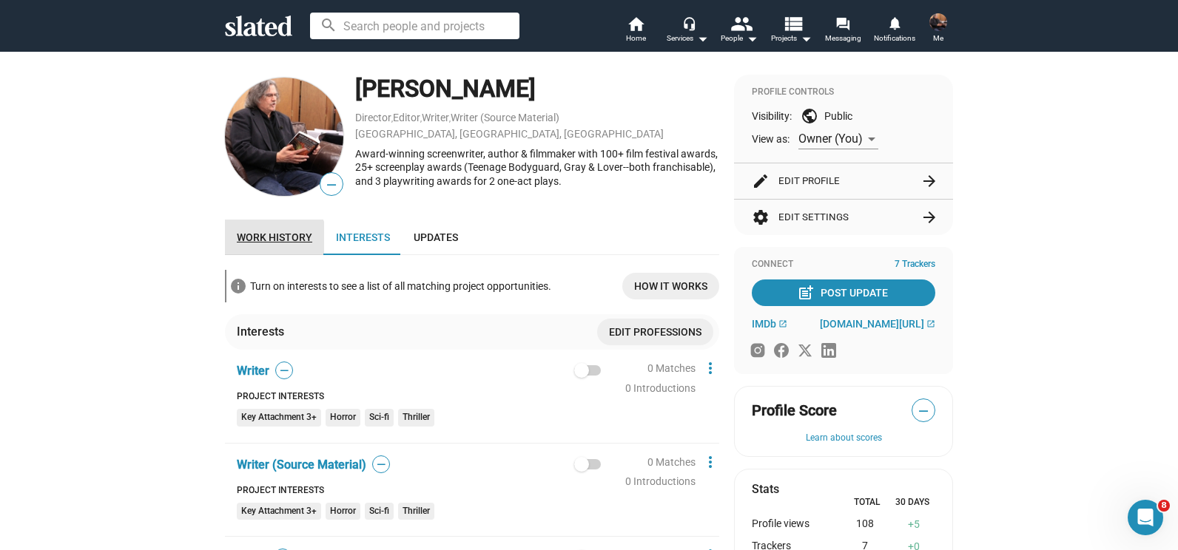
click at [266, 240] on span "Work history" at bounding box center [274, 238] width 75 height 12
